Goal: Find specific page/section: Find specific page/section

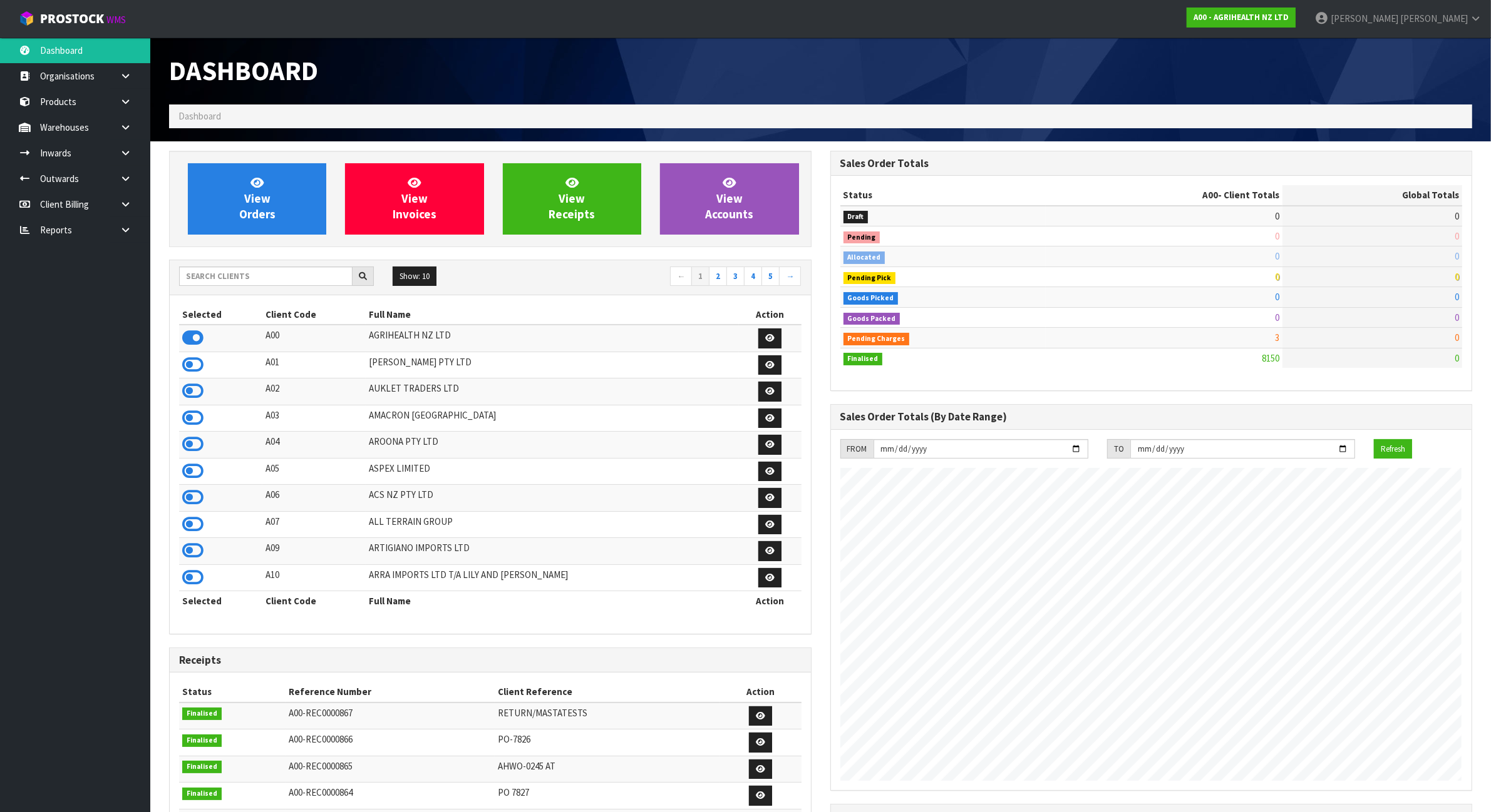
scroll to position [952, 661]
click at [282, 272] on input "text" at bounding box center [266, 276] width 174 height 20
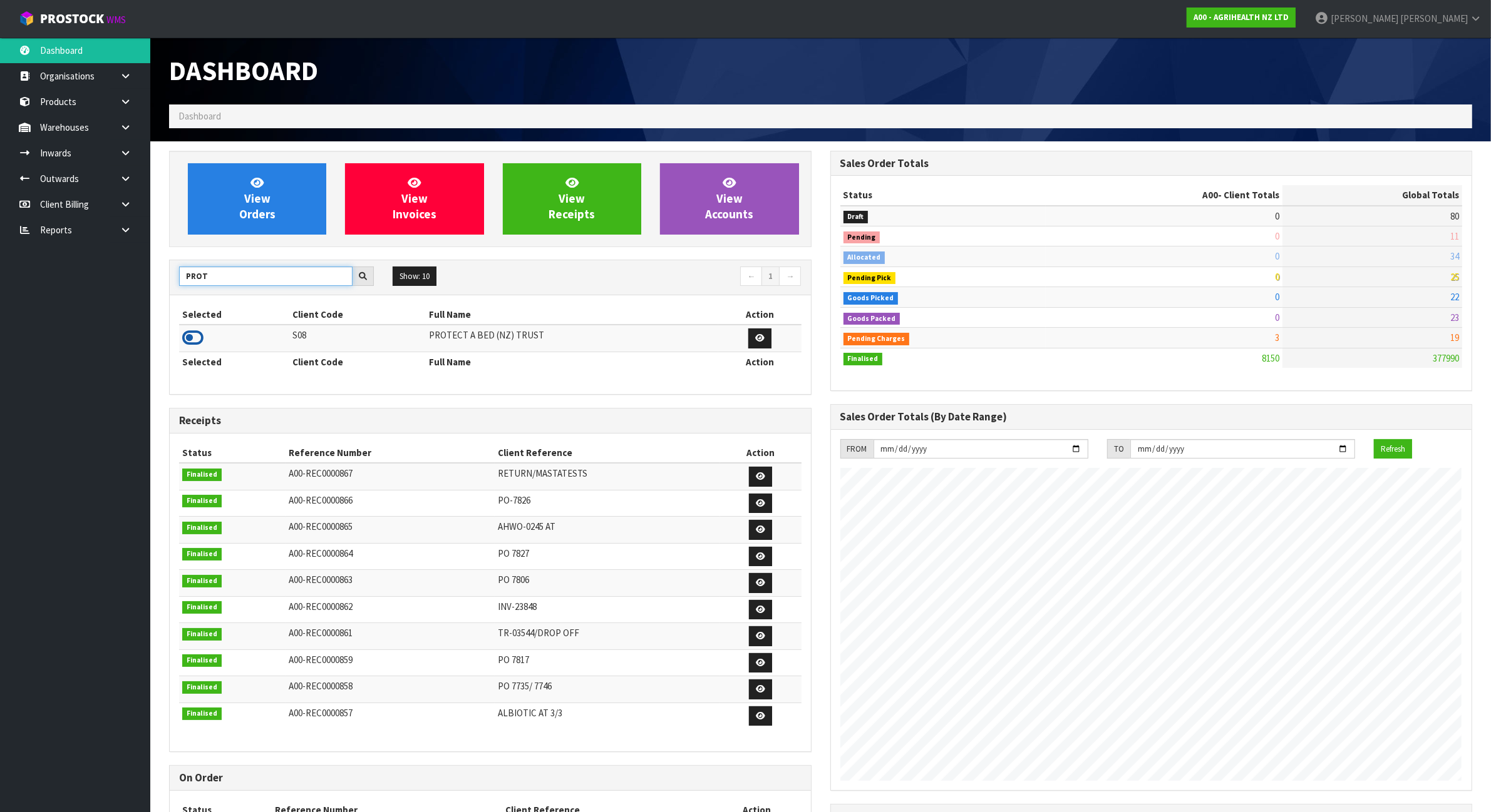
type input "PROT"
click at [199, 334] on icon at bounding box center [193, 338] width 21 height 19
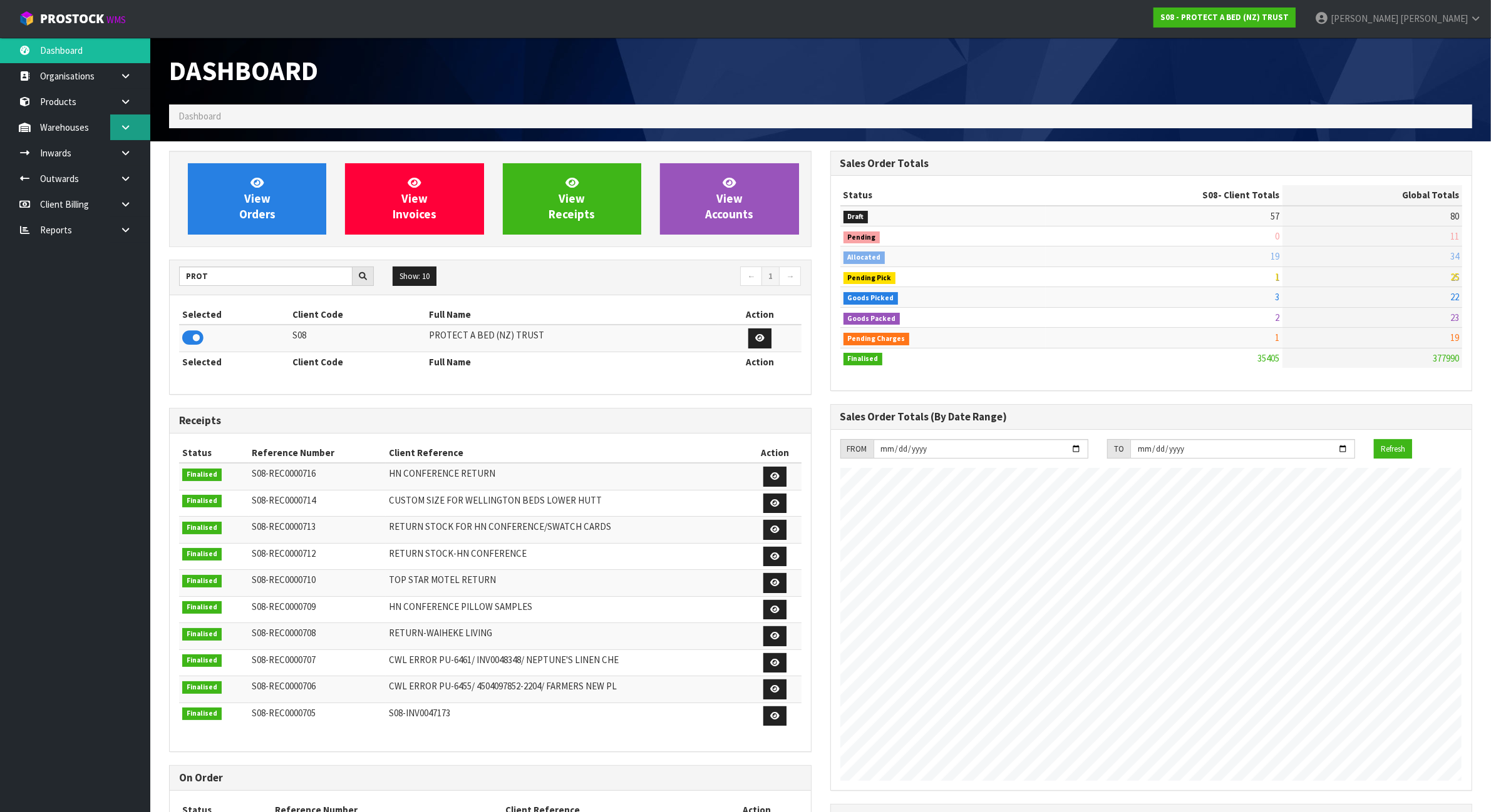
click at [141, 119] on link at bounding box center [130, 127] width 40 height 25
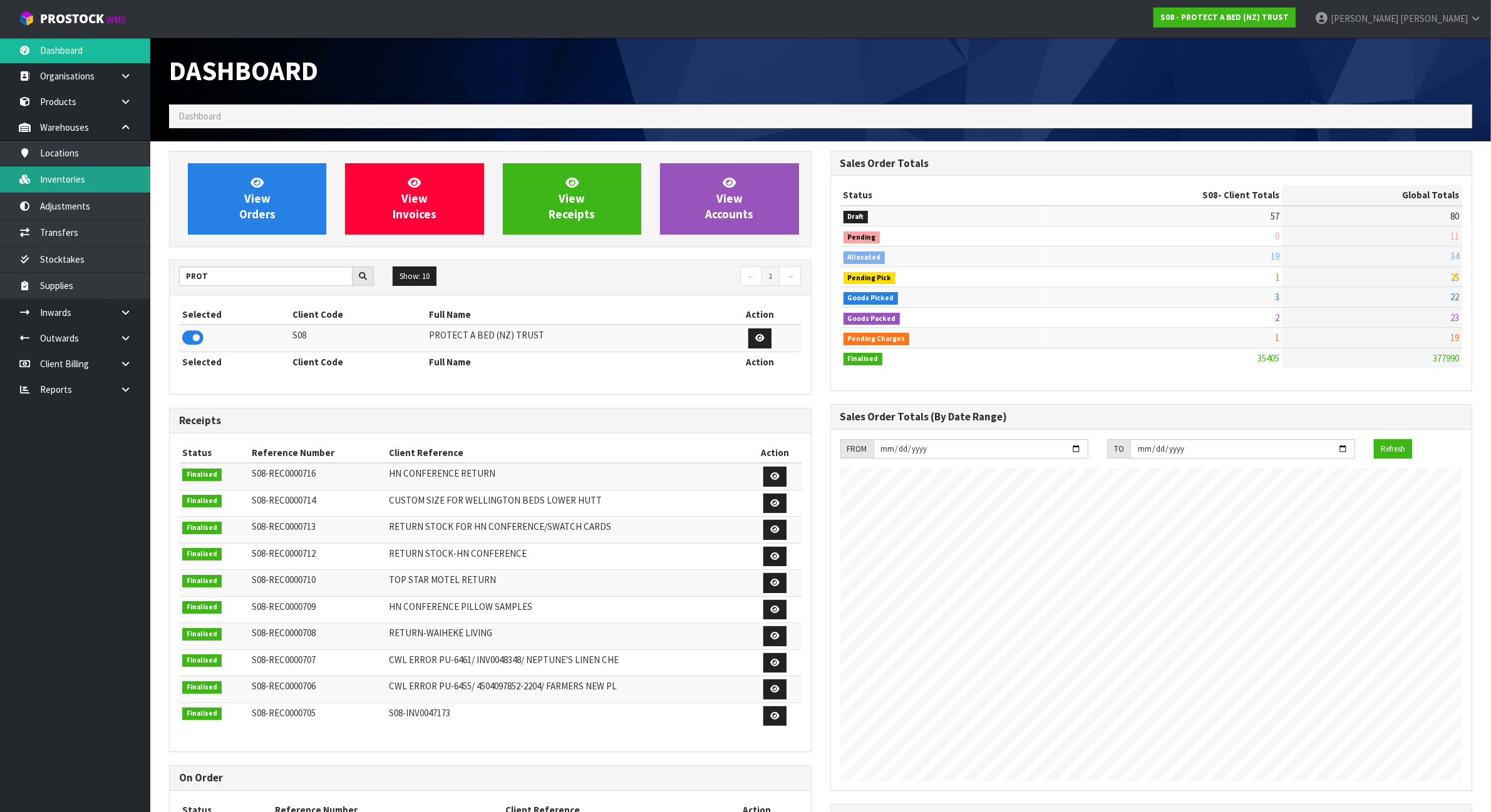
click at [104, 174] on link "Inventories" at bounding box center [75, 180] width 150 height 25
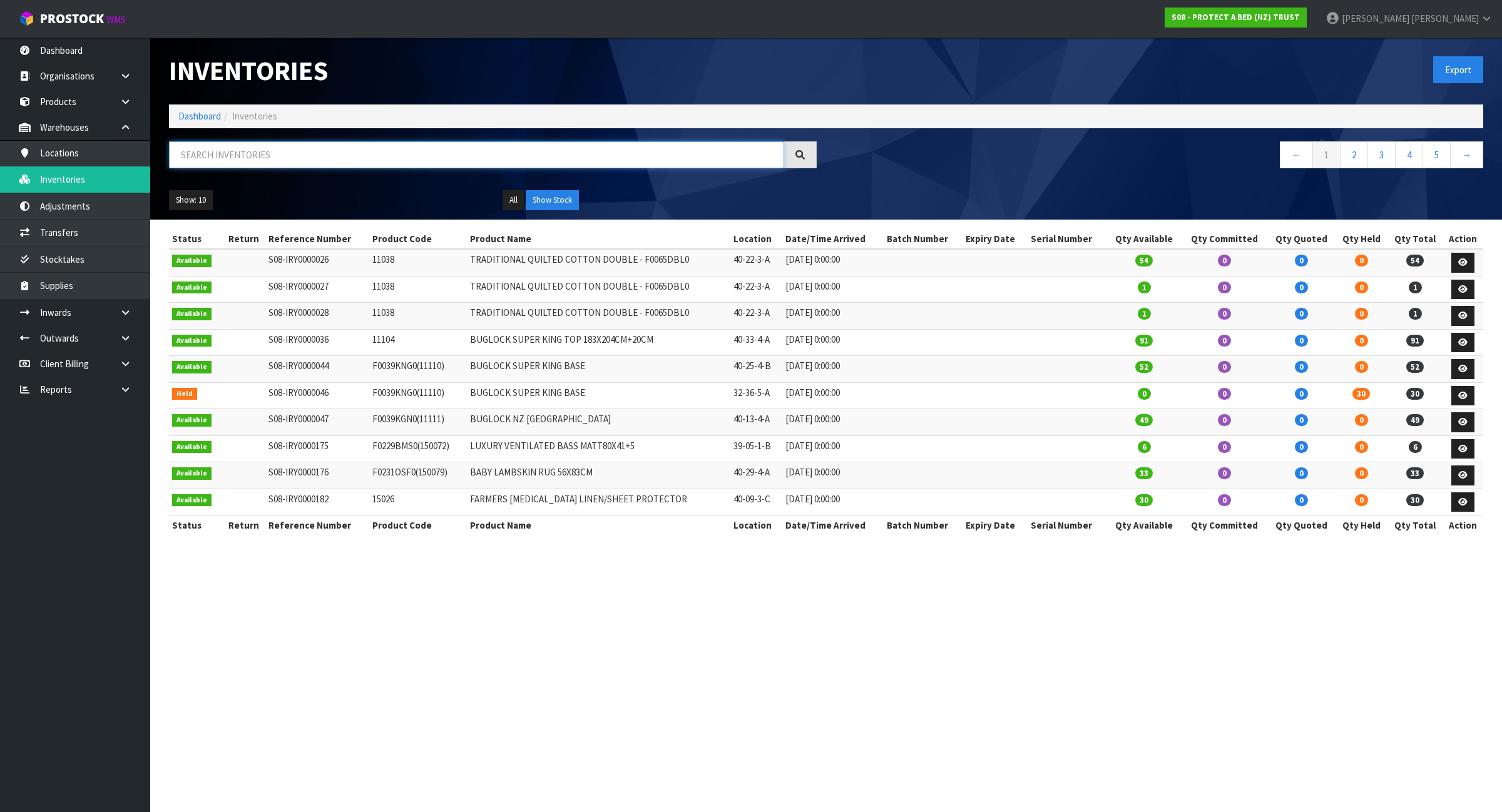
click at [267, 155] on input "text" at bounding box center [476, 155] width 615 height 27
type input "525"
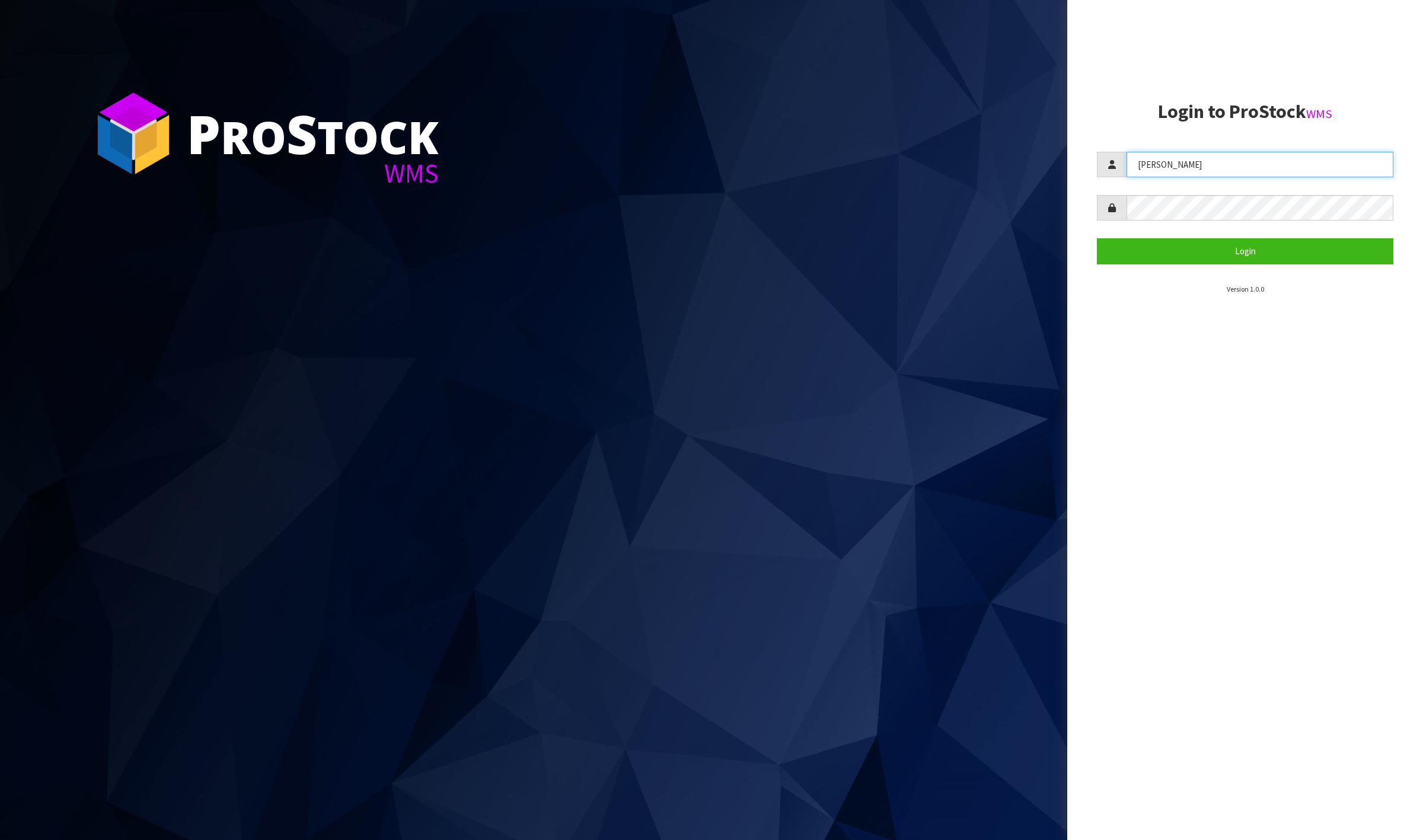
drag, startPoint x: 1150, startPoint y: 152, endPoint x: 1162, endPoint y: 164, distance: 17.0
click at [1150, 152] on input "Raj" at bounding box center [1259, 164] width 267 height 26
click at [1193, 177] on input "Raj" at bounding box center [1259, 164] width 267 height 26
type input "ZACKARY"
click at [1247, 241] on button "Login" at bounding box center [1245, 251] width 297 height 26
